Goal: Information Seeking & Learning: Check status

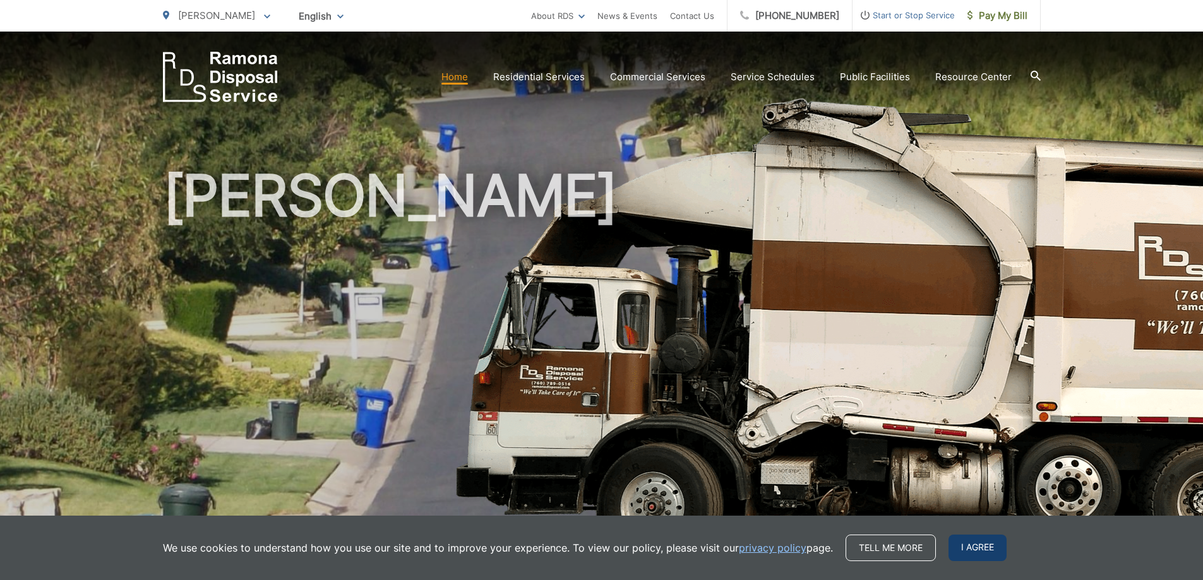
click at [979, 545] on span "I agree" at bounding box center [977, 548] width 58 height 27
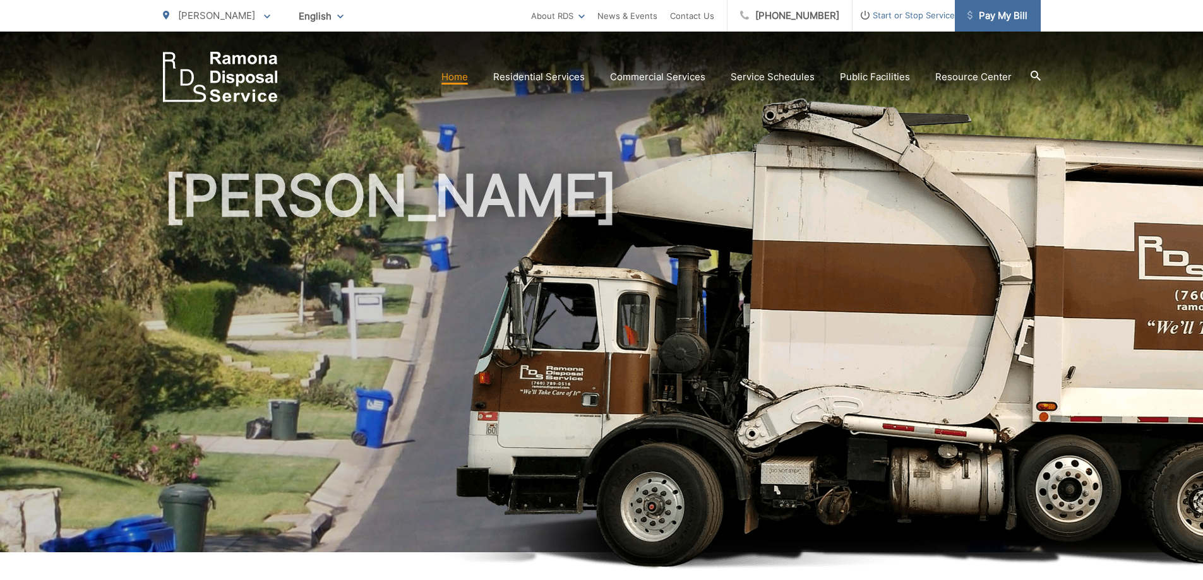
click at [1000, 8] on link "Pay My Bill" at bounding box center [997, 16] width 86 height 32
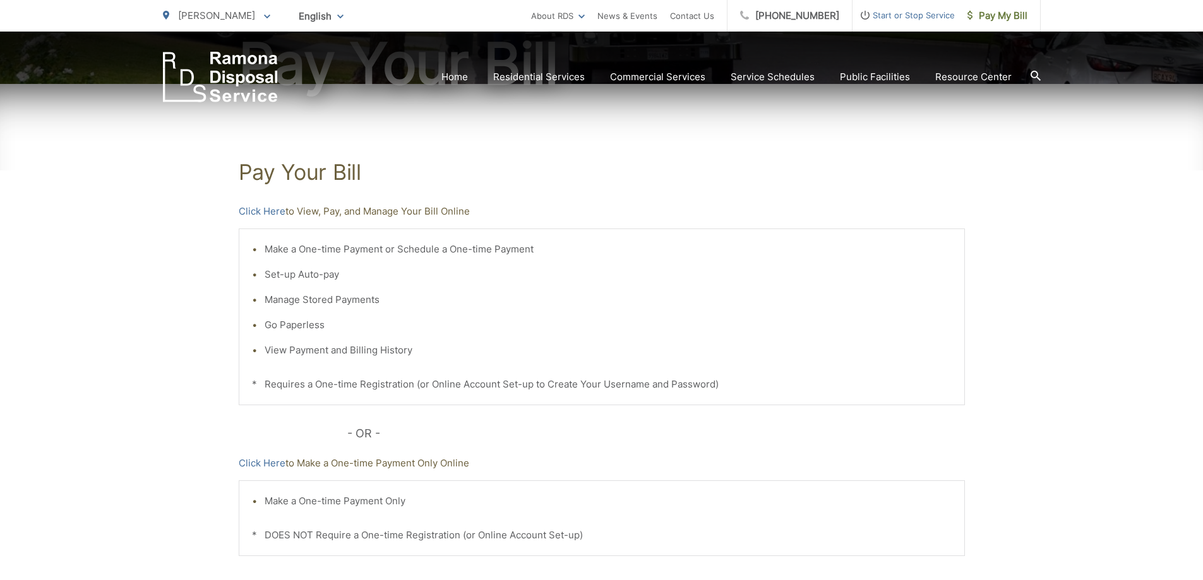
scroll to position [191, 0]
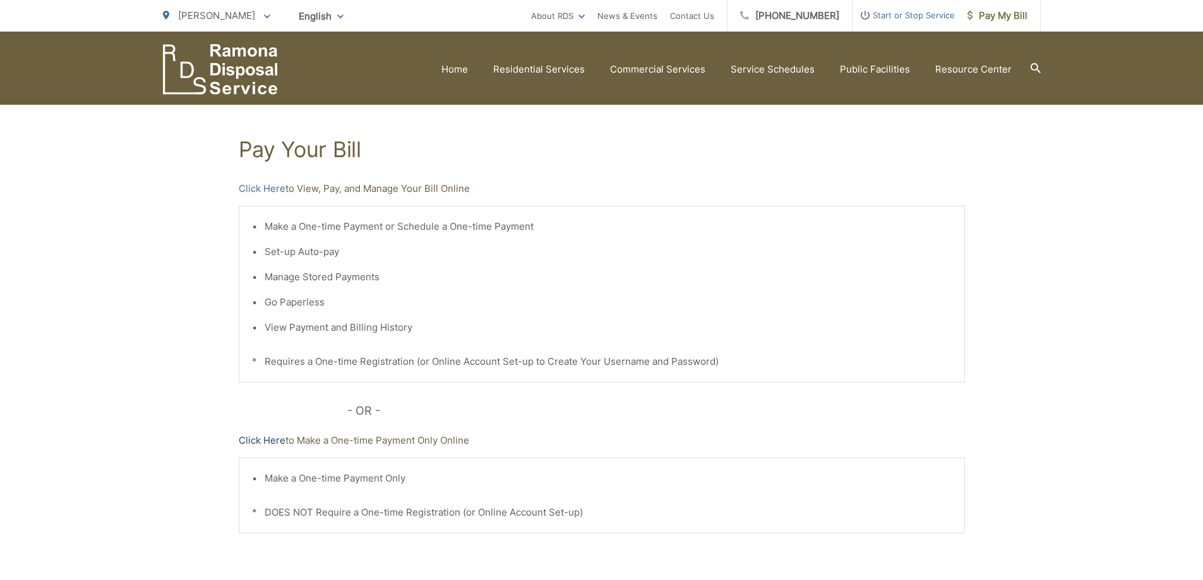
click at [263, 443] on link "Click Here" at bounding box center [262, 440] width 47 height 15
click at [184, 48] on img "EDCD logo. Return to the homepage." at bounding box center [220, 69] width 115 height 51
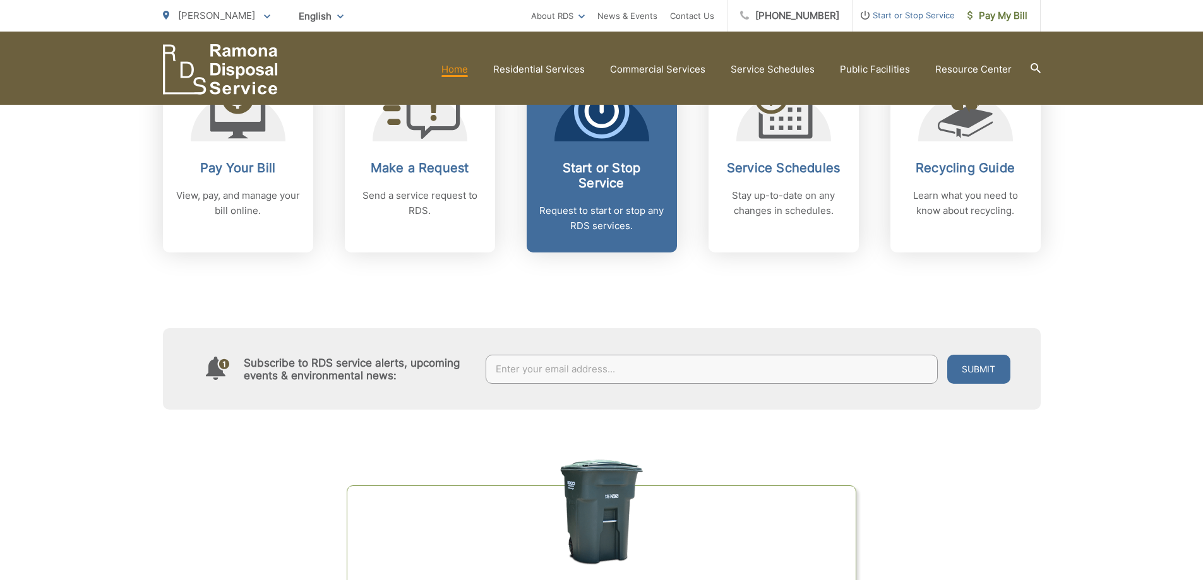
scroll to position [442, 0]
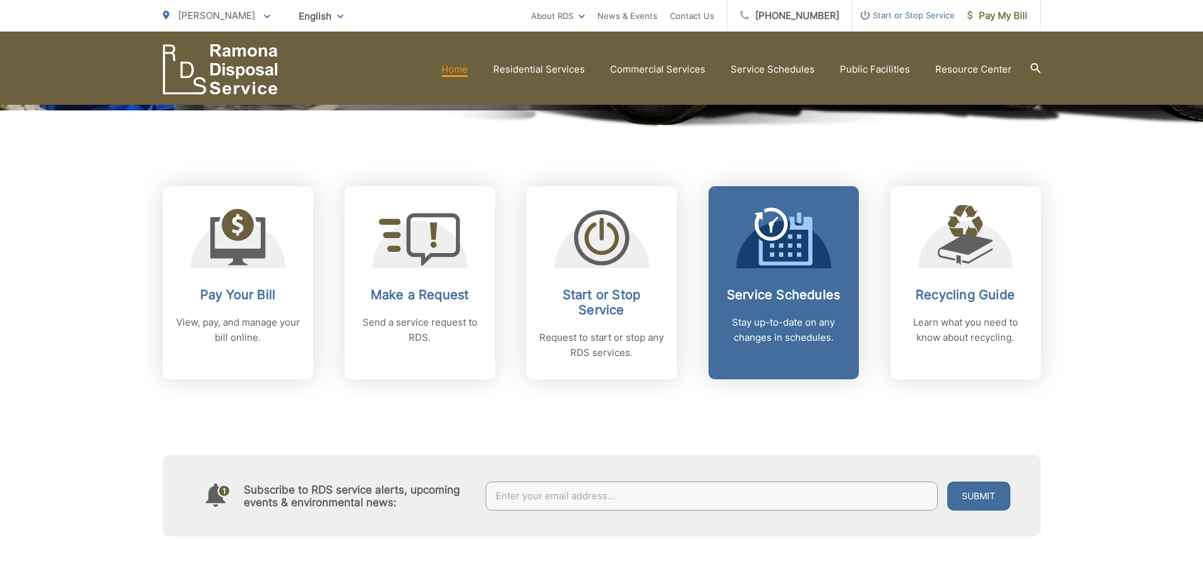
click at [783, 277] on link "Service Schedules Stay up-to-date on any changes in schedules." at bounding box center [783, 282] width 150 height 193
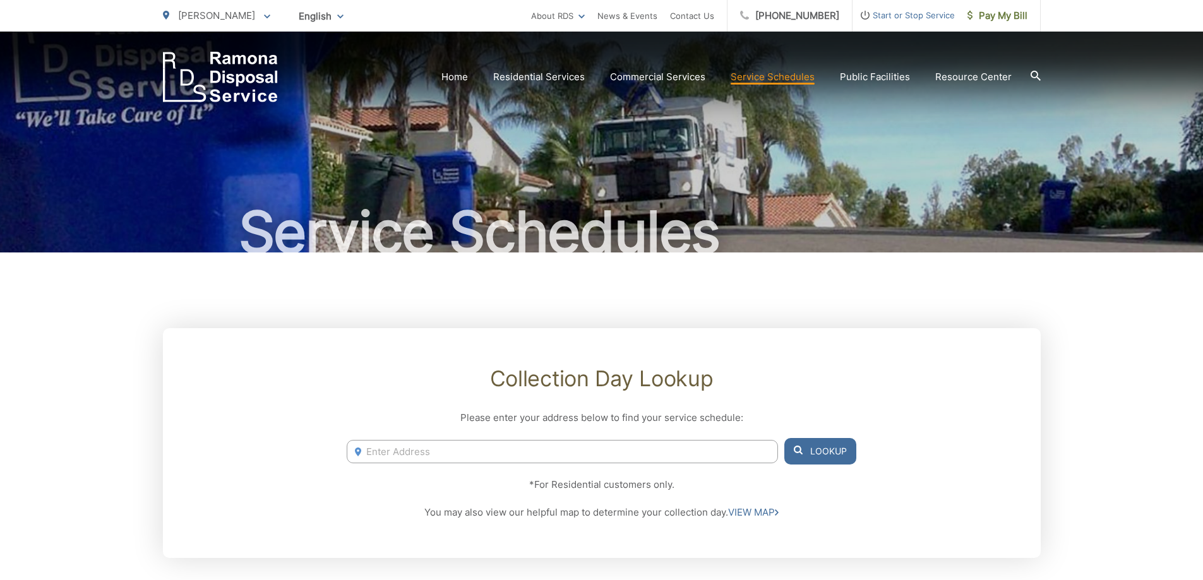
click at [729, 451] on input "Enter Address" at bounding box center [562, 451] width 431 height 23
type input "1253 f st, ramona, ca"
click at [833, 452] on button "Lookup" at bounding box center [820, 451] width 72 height 27
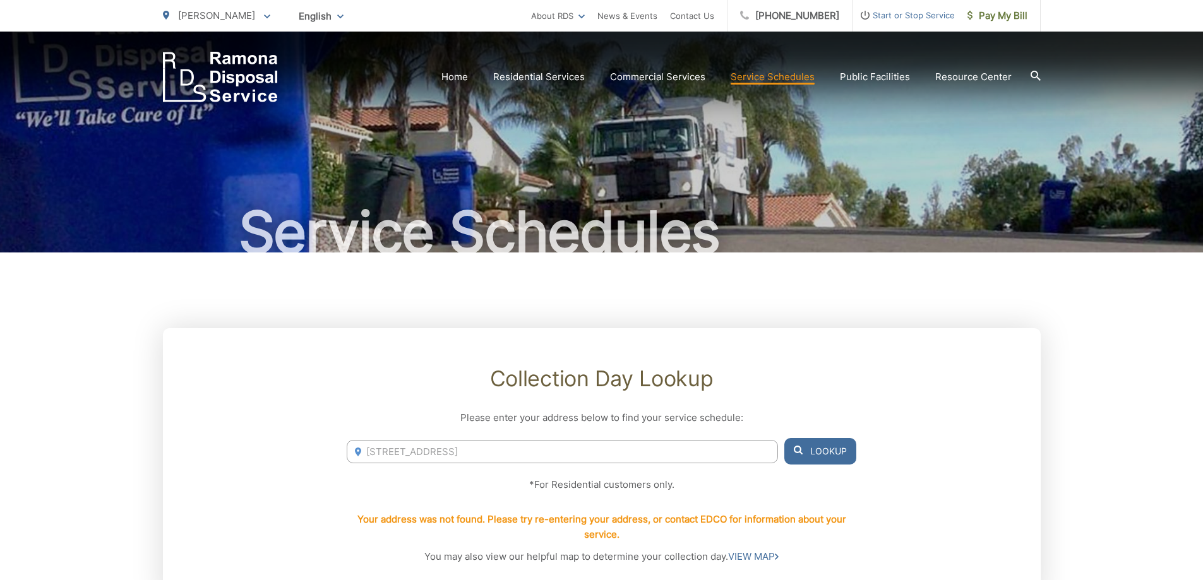
drag, startPoint x: 525, startPoint y: 463, endPoint x: 427, endPoint y: 456, distance: 98.1
click at [427, 456] on div "1253 f st, ramona, ca Lookup" at bounding box center [601, 451] width 509 height 27
drag, startPoint x: 494, startPoint y: 444, endPoint x: 345, endPoint y: 447, distance: 149.0
click at [345, 447] on div "Collection Day Lookup Please enter your address below to find your service sche…" at bounding box center [601, 465] width 877 height 274
click at [357, 454] on icon at bounding box center [358, 452] width 6 height 9
